Goal: Task Accomplishment & Management: Use online tool/utility

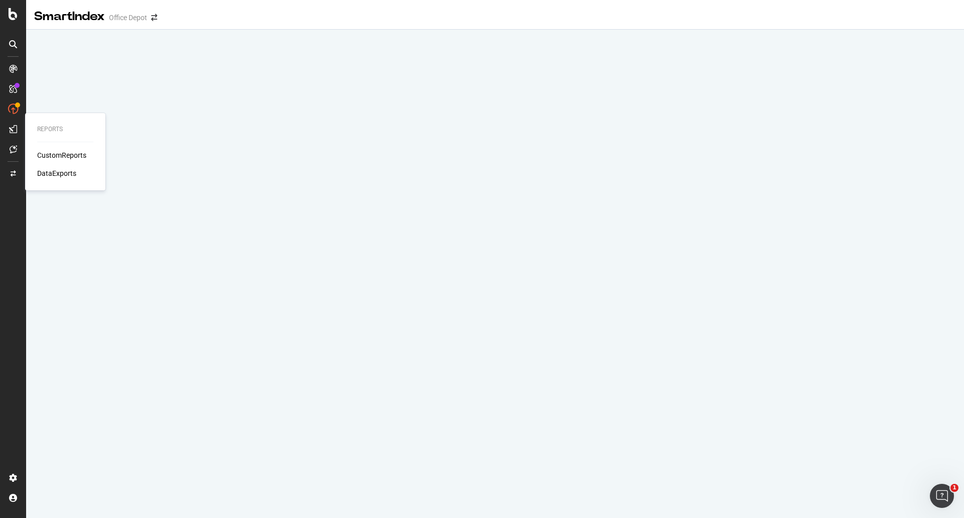
click at [50, 156] on div "CustomReports" at bounding box center [61, 155] width 49 height 10
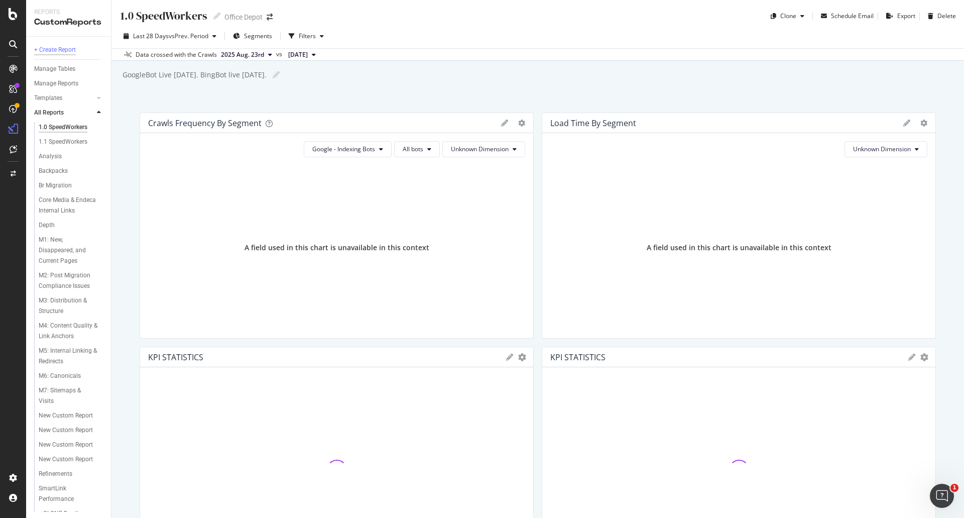
click at [51, 49] on div "+ Create Report" at bounding box center [55, 50] width 42 height 11
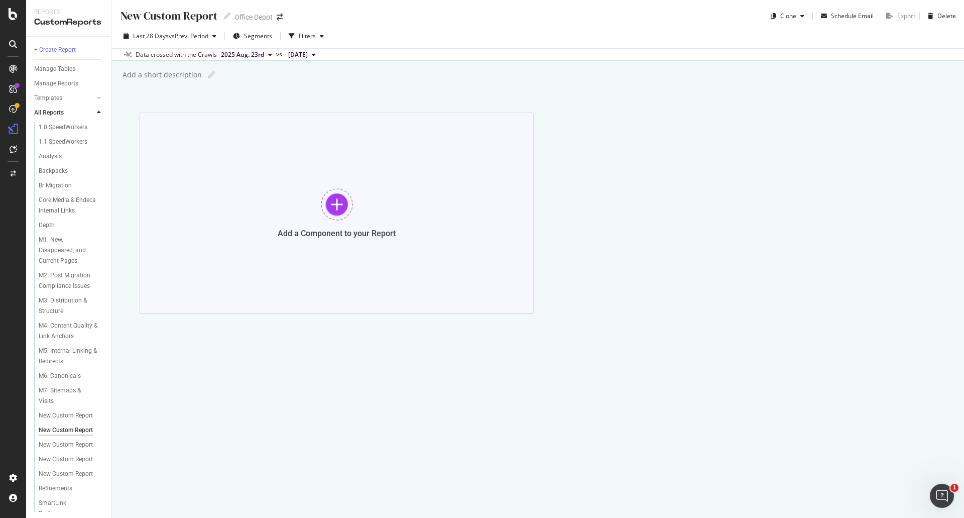
click at [326, 208] on div at bounding box center [337, 204] width 32 height 32
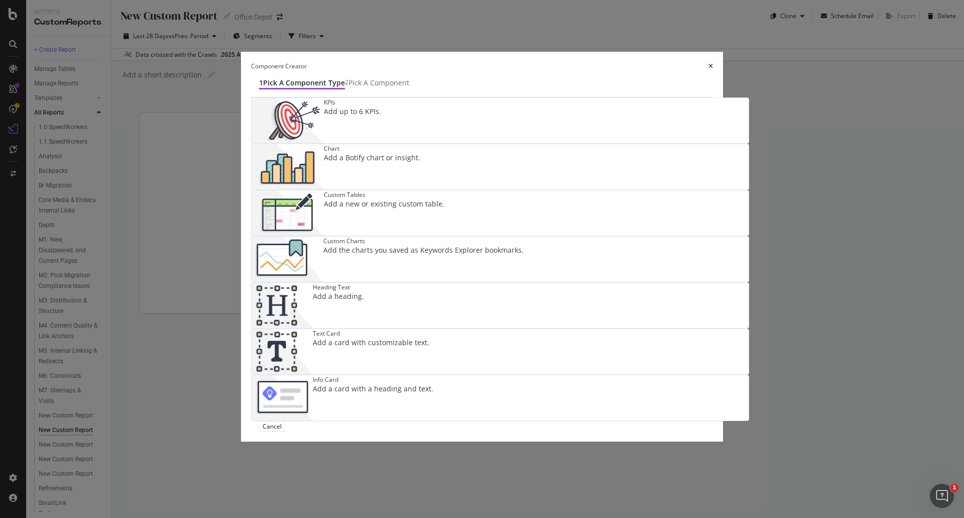
click at [353, 117] on div "Add up to 6 KPIs." at bounding box center [352, 111] width 57 height 10
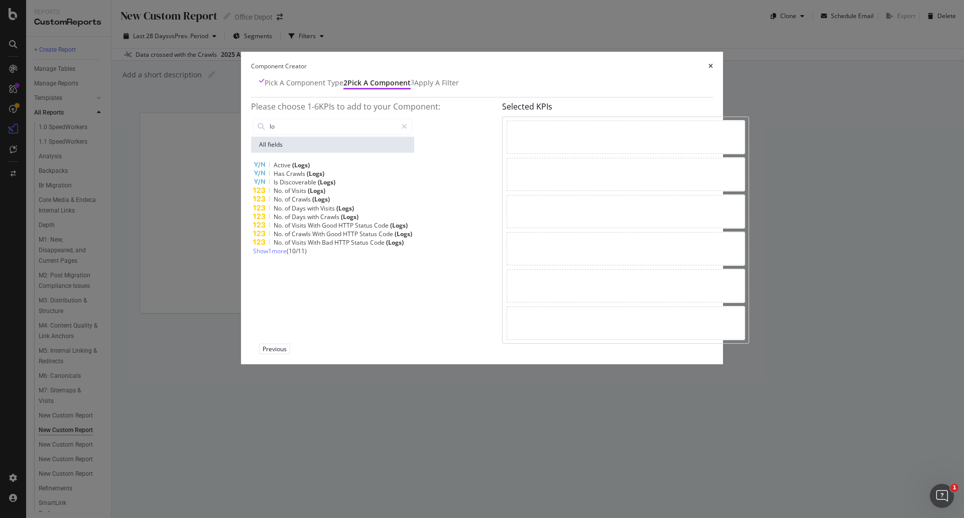
type input "l"
type input "u"
type input "rev"
drag, startPoint x: 729, startPoint y: 94, endPoint x: 532, endPoint y: 37, distance: 205.1
click at [713, 69] on icon "times" at bounding box center [711, 66] width 5 height 6
